Goal: Register for event/course

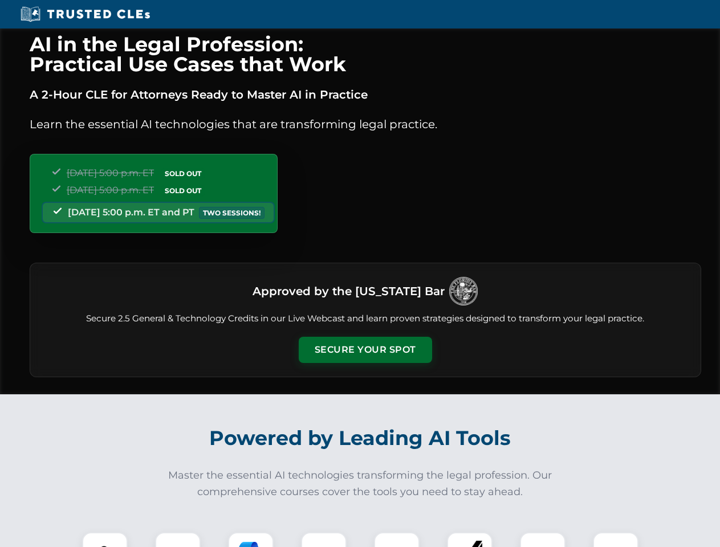
click at [365, 350] on button "Secure Your Spot" at bounding box center [365, 350] width 133 height 26
click at [105, 540] on img at bounding box center [104, 555] width 33 height 33
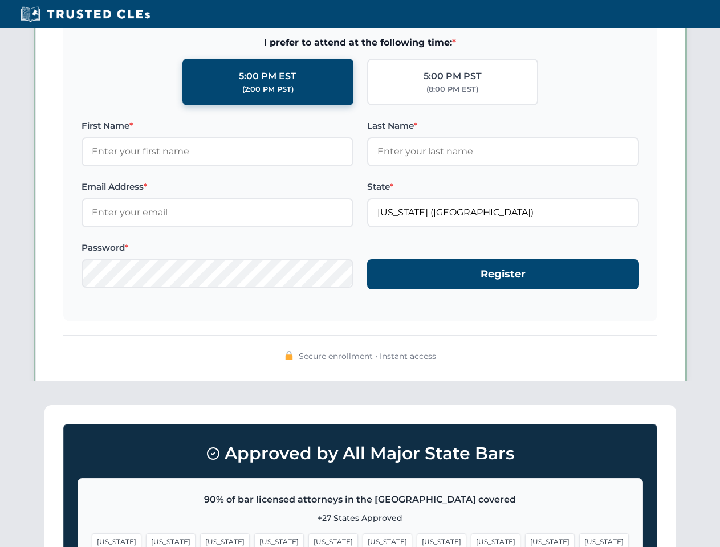
click at [417, 540] on span "[US_STATE]" at bounding box center [442, 541] width 50 height 17
click at [525, 540] on span "[US_STATE]" at bounding box center [550, 541] width 50 height 17
